Goal: Task Accomplishment & Management: Manage account settings

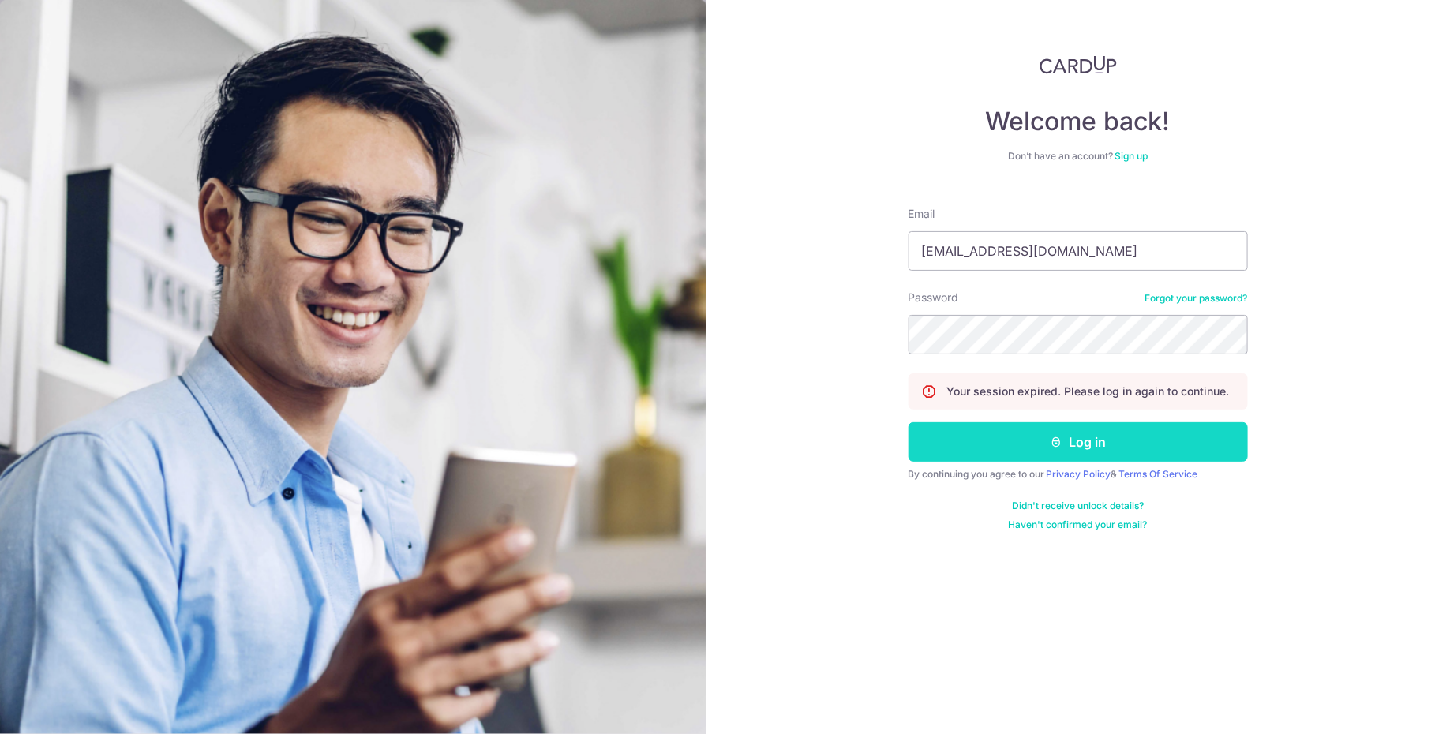
click at [958, 438] on button "Log in" at bounding box center [1078, 441] width 339 height 39
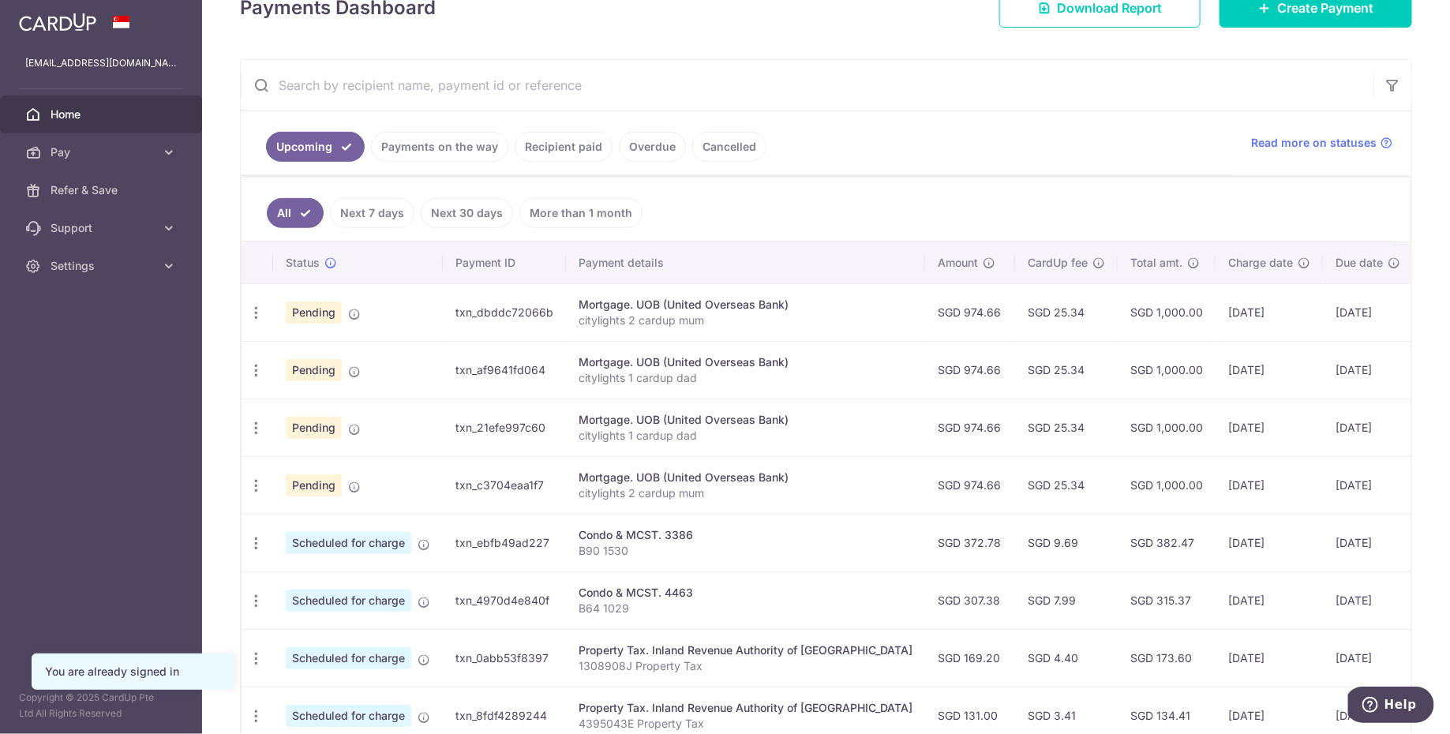
scroll to position [251, 0]
